Goal: Find specific page/section: Find specific page/section

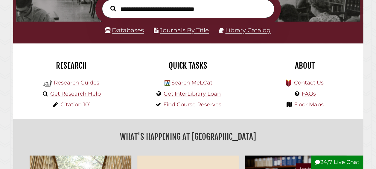
scroll to position [114, 341]
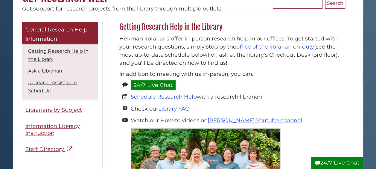
scroll to position [69, 0]
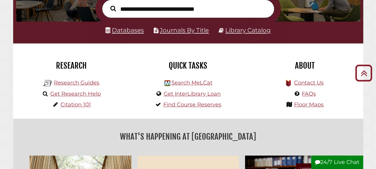
scroll to position [114, 341]
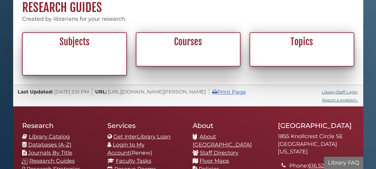
scroll to position [59, 0]
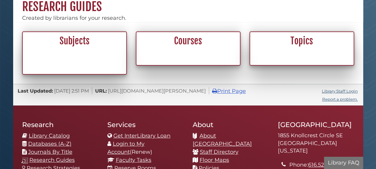
click at [159, 48] on div "Courses" at bounding box center [187, 45] width 97 height 21
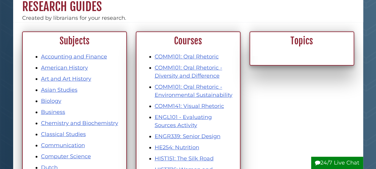
click at [196, 39] on h2 "Courses" at bounding box center [188, 40] width 97 height 11
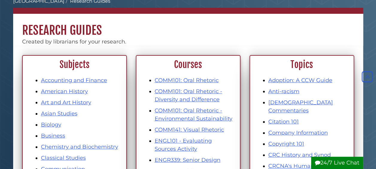
scroll to position [33, 0]
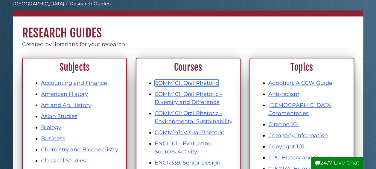
click at [206, 81] on link "COMM101: Oral Rhetoric" at bounding box center [186, 82] width 64 height 7
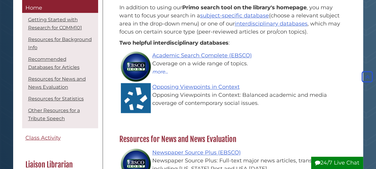
scroll to position [387, 0]
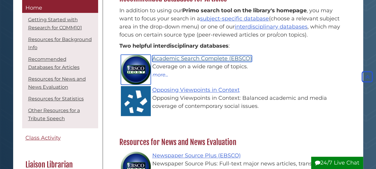
click at [238, 58] on link "Academic Search Complete (EBSCO)" at bounding box center [201, 58] width 99 height 7
